Goal: Navigation & Orientation: Find specific page/section

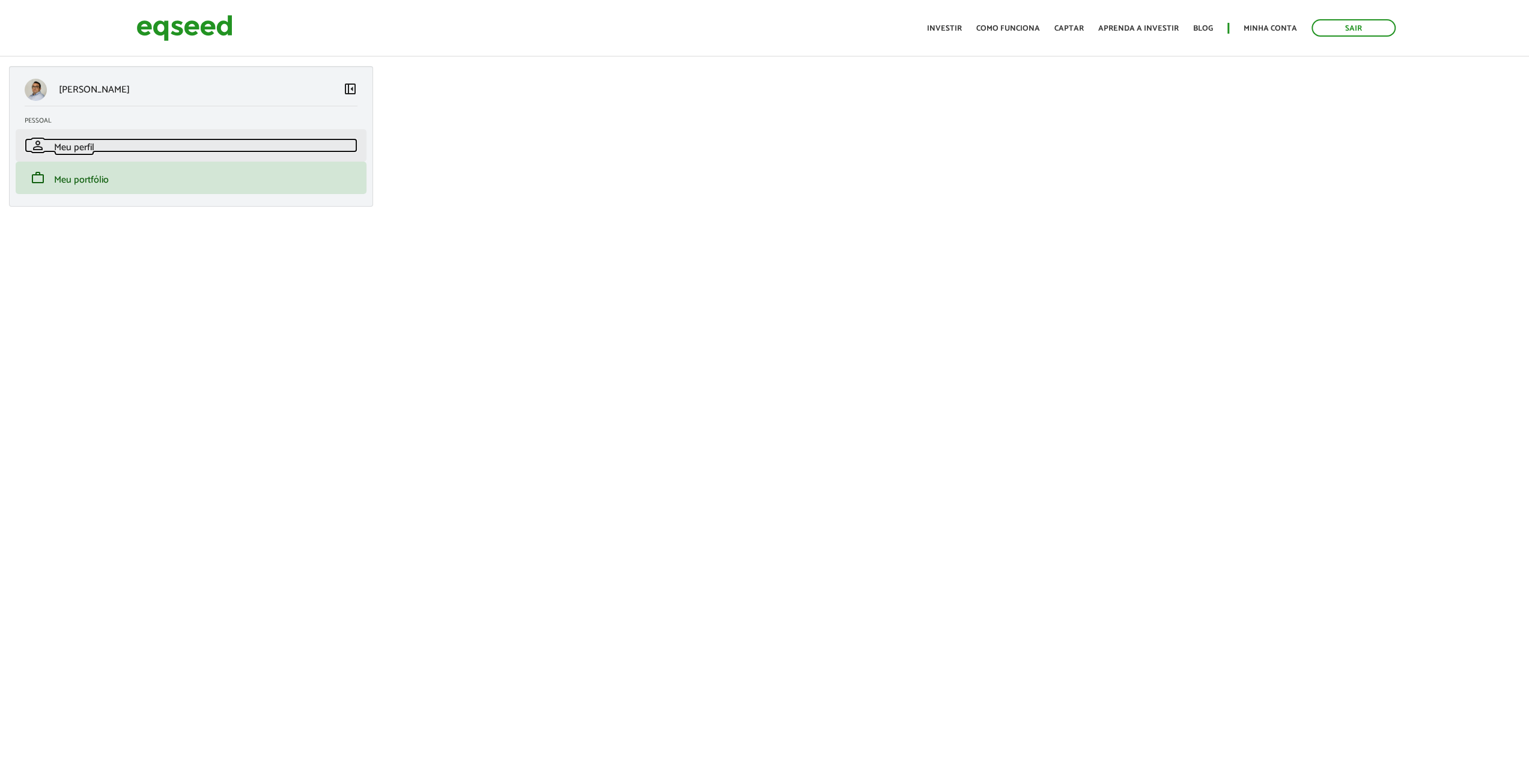
click at [70, 149] on span "Meu perfil" at bounding box center [74, 147] width 40 height 16
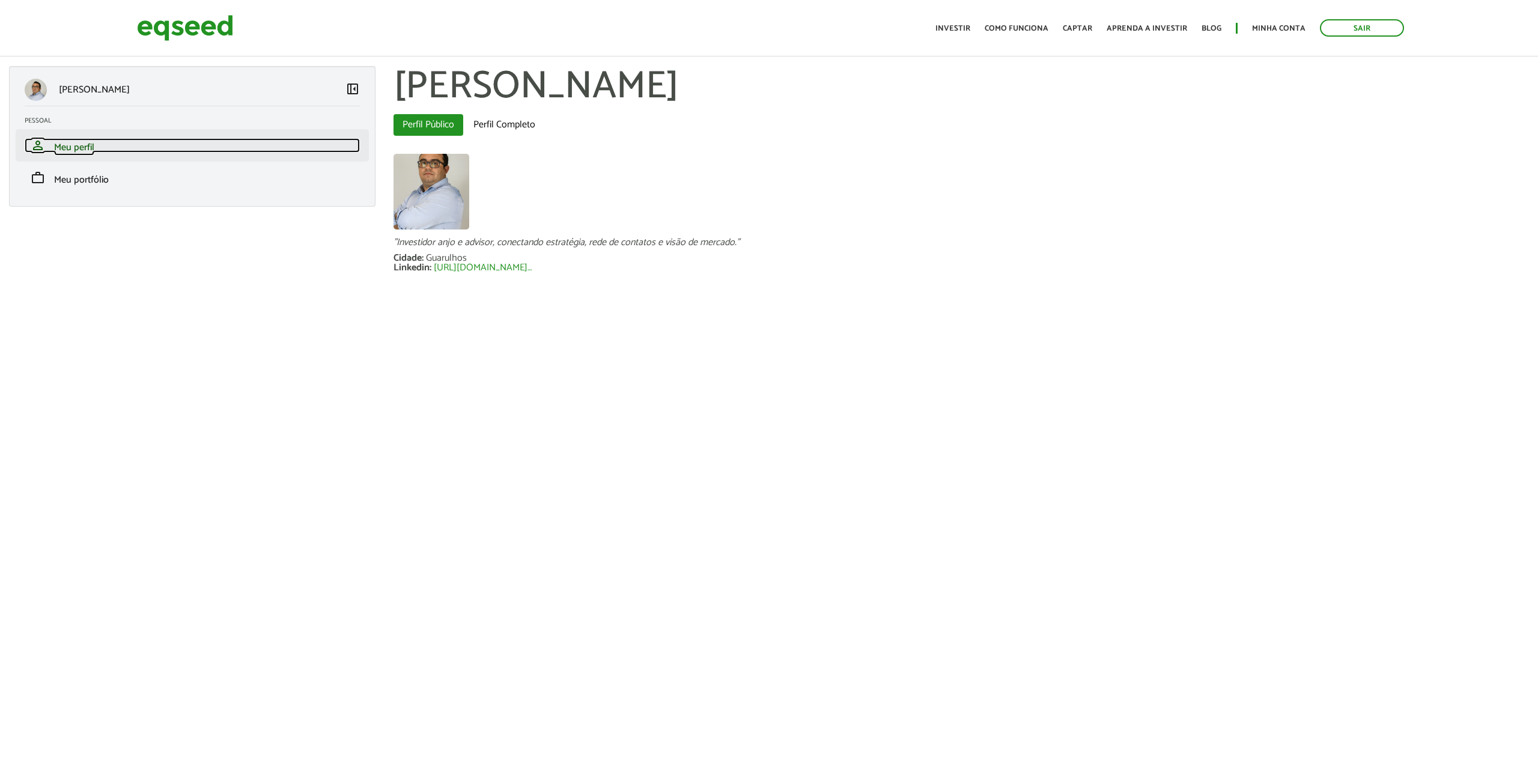
click at [66, 148] on span "Meu perfil" at bounding box center [74, 147] width 40 height 16
